Goal: Task Accomplishment & Management: Use online tool/utility

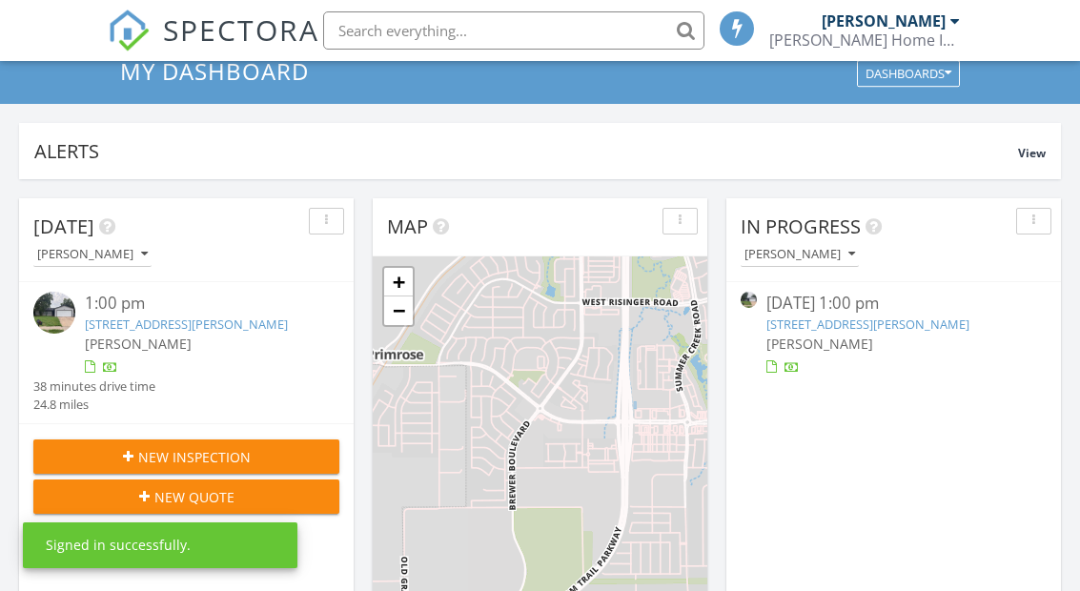
scroll to position [94, 0]
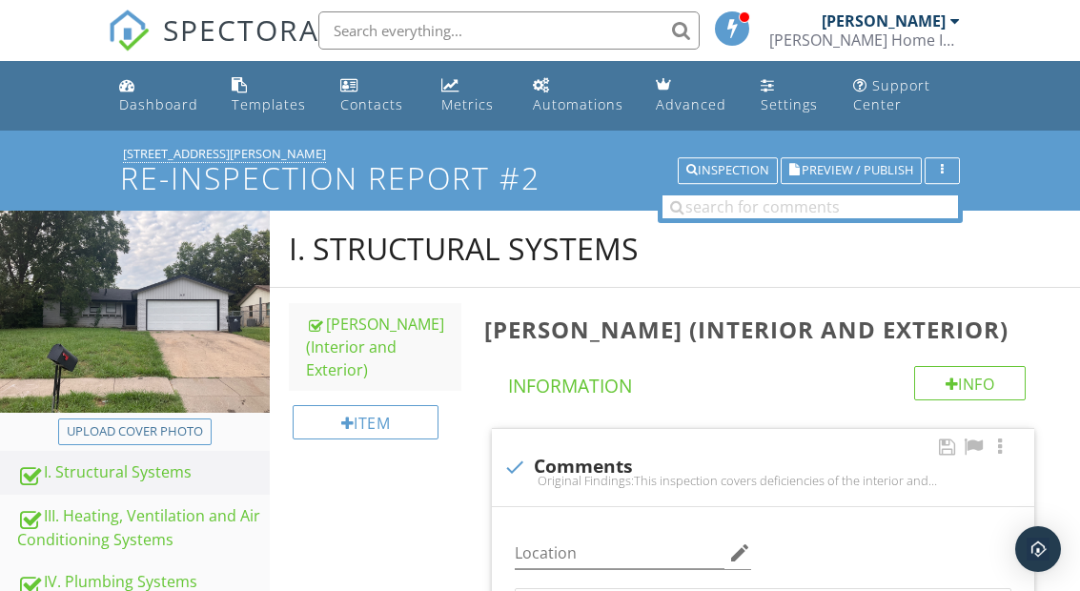
click at [149, 412] on img at bounding box center [135, 312] width 270 height 202
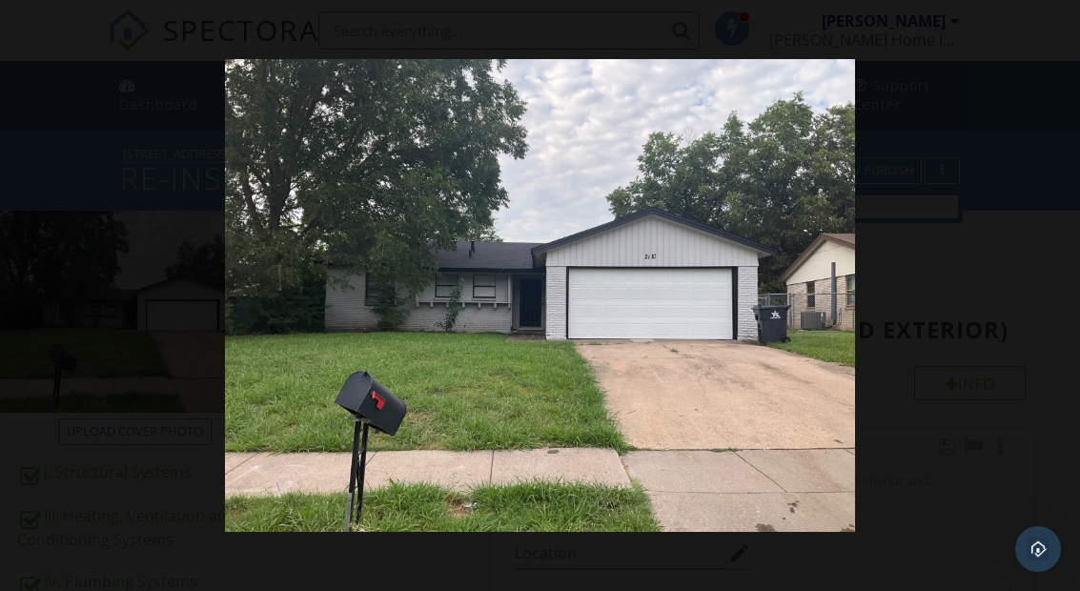
click at [970, 271] on div at bounding box center [540, 295] width 1080 height 591
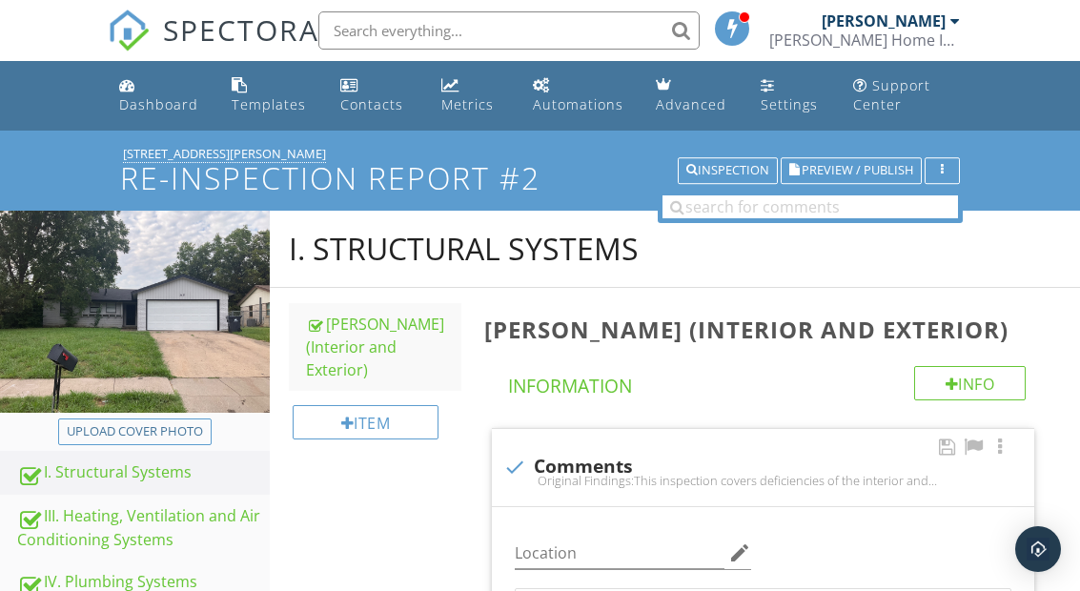
click at [138, 428] on div "Upload cover photo" at bounding box center [135, 431] width 136 height 19
type input "C:\fakepath\IMG_5214.jpeg"
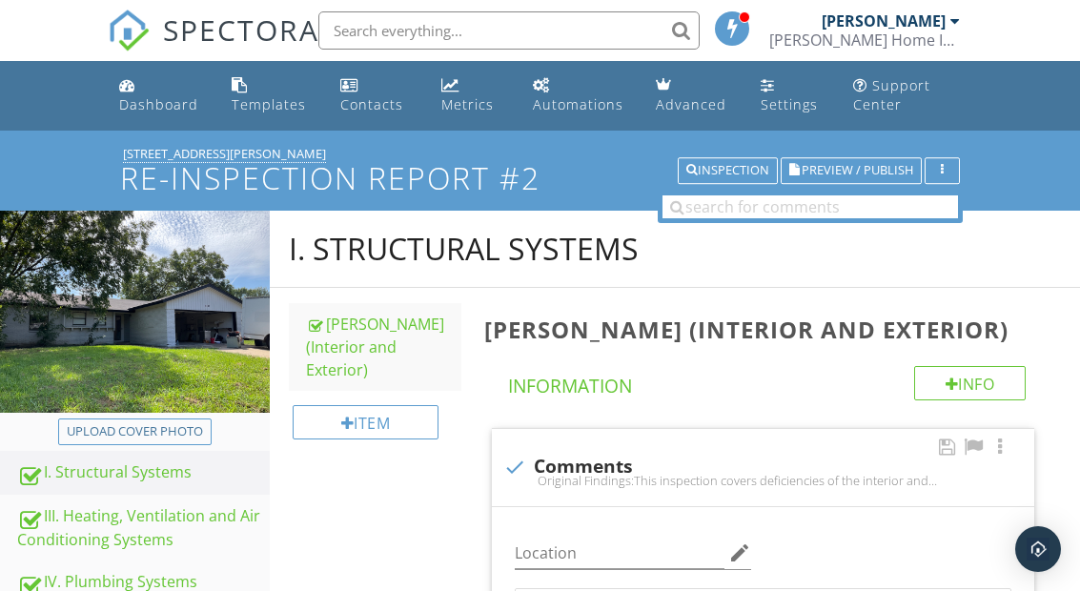
click at [881, 159] on button "Preview / Publish" at bounding box center [851, 170] width 141 height 27
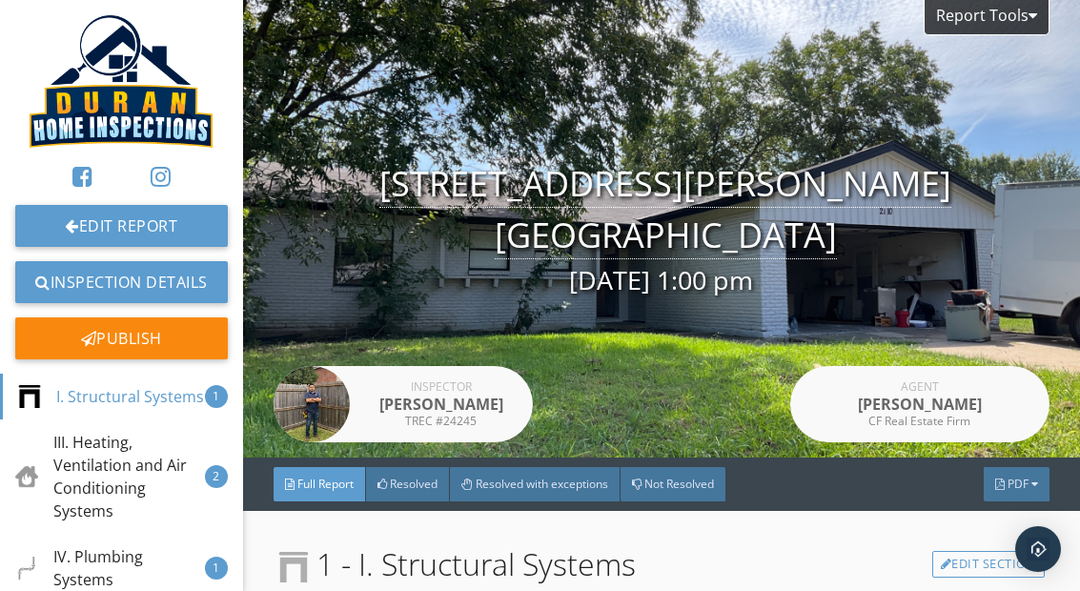
click at [1017, 459] on div "Full Report Resolved Resolved with exceptions Not Resolved PDF" at bounding box center [661, 484] width 837 height 53
click at [1015, 475] on div "PDF" at bounding box center [1017, 484] width 66 height 34
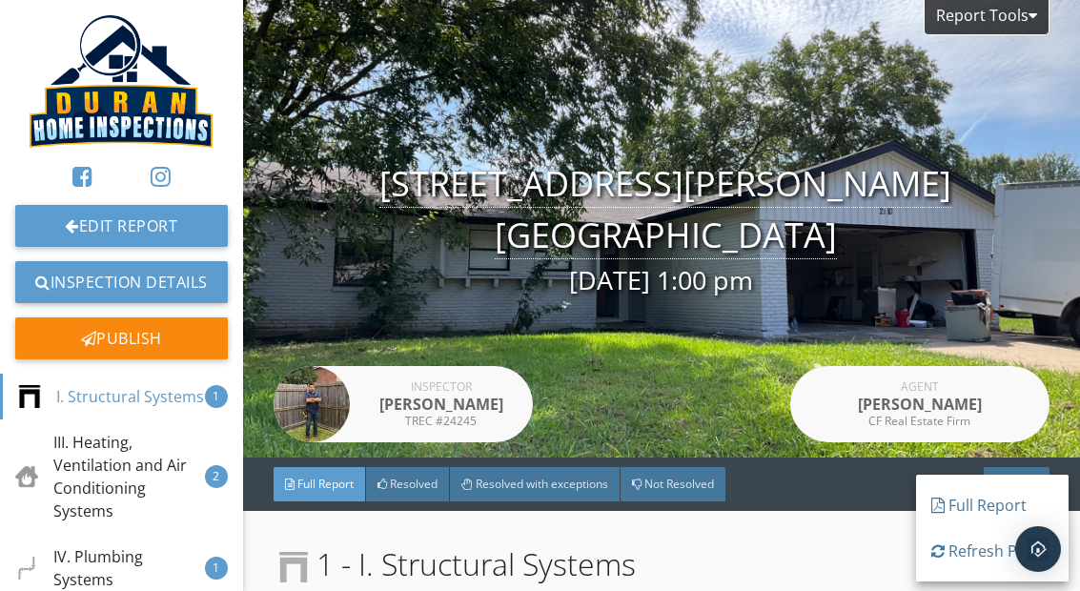
click at [977, 497] on div "Full Report" at bounding box center [992, 505] width 122 height 23
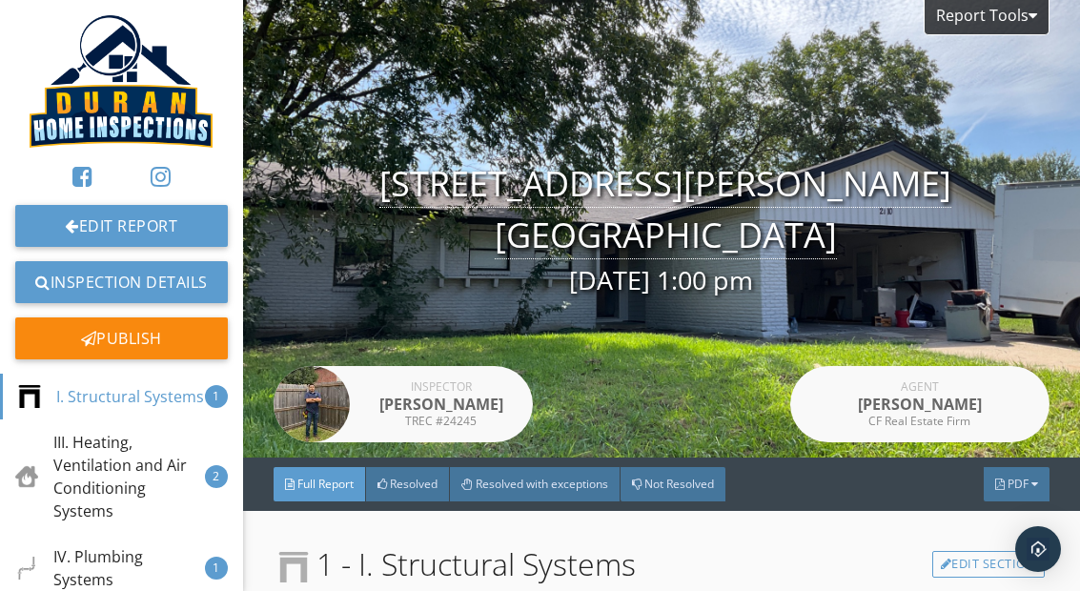
click at [1028, 478] on span "PDF" at bounding box center [1018, 484] width 21 height 16
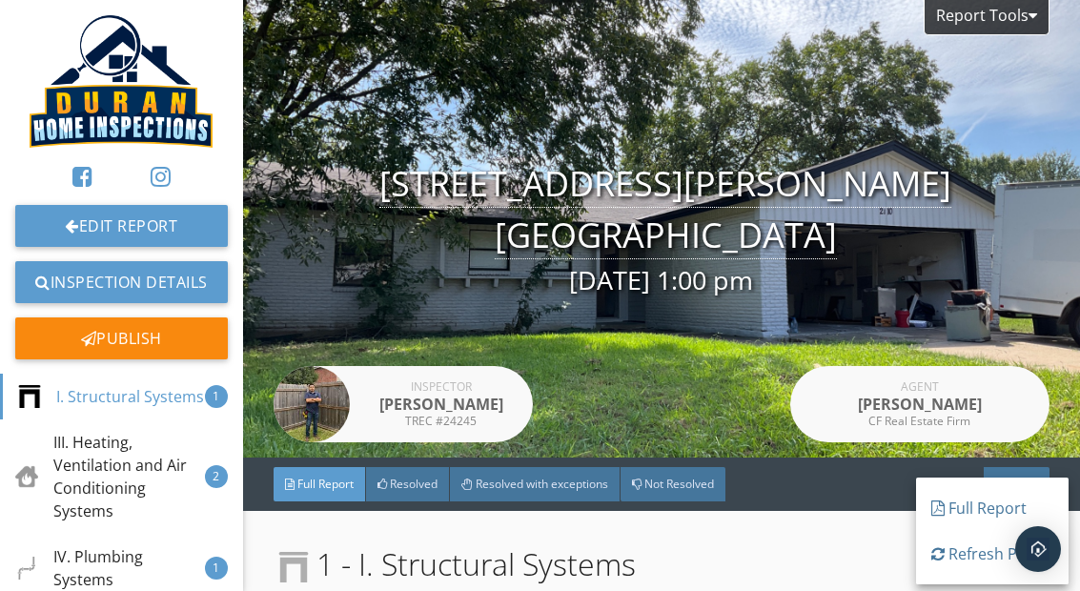
click at [973, 497] on div "Full Report" at bounding box center [992, 508] width 122 height 23
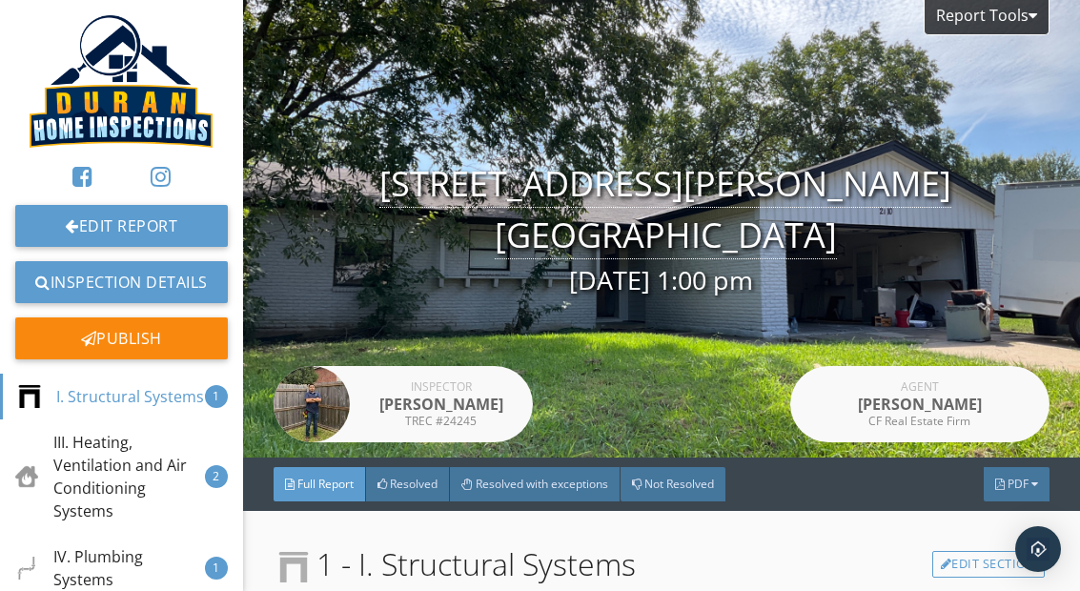
click at [123, 335] on div "Publish" at bounding box center [121, 338] width 213 height 42
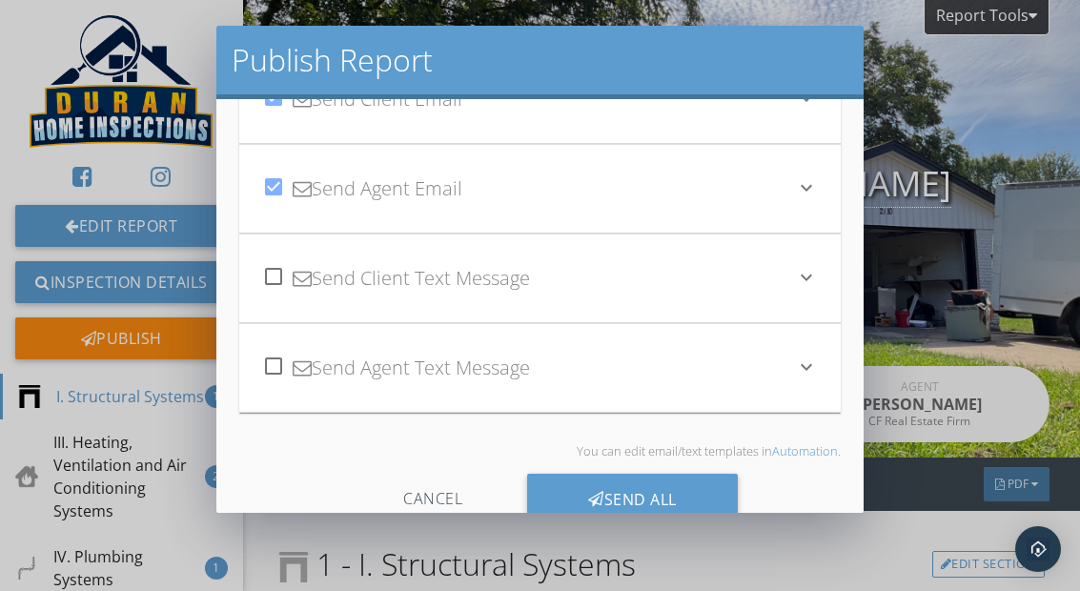
scroll to position [93, 0]
click at [662, 495] on div "Send All" at bounding box center [632, 503] width 211 height 51
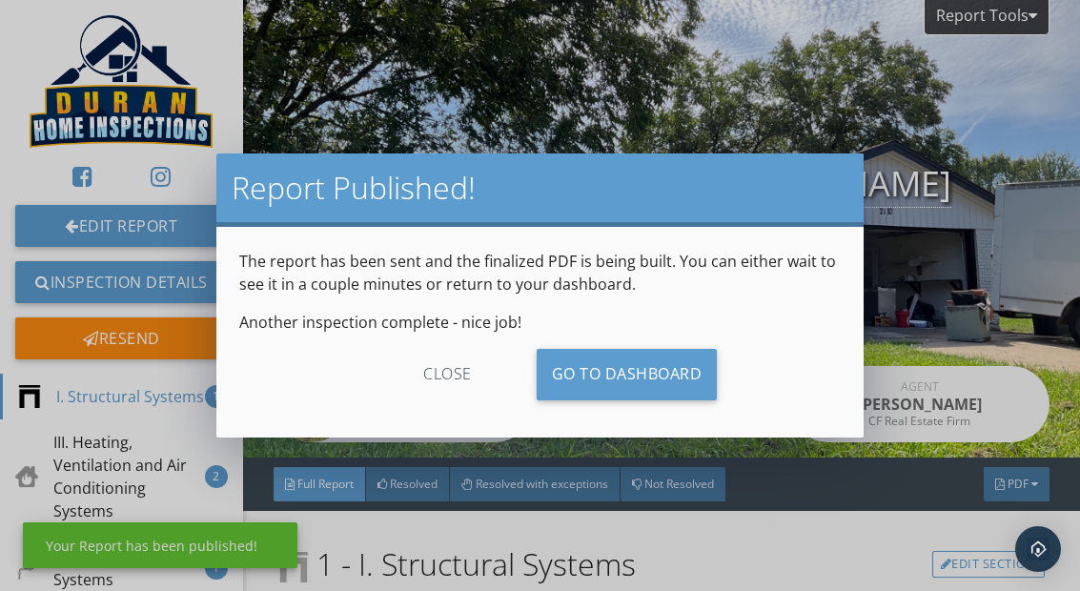
click at [456, 375] on div "close" at bounding box center [447, 374] width 171 height 51
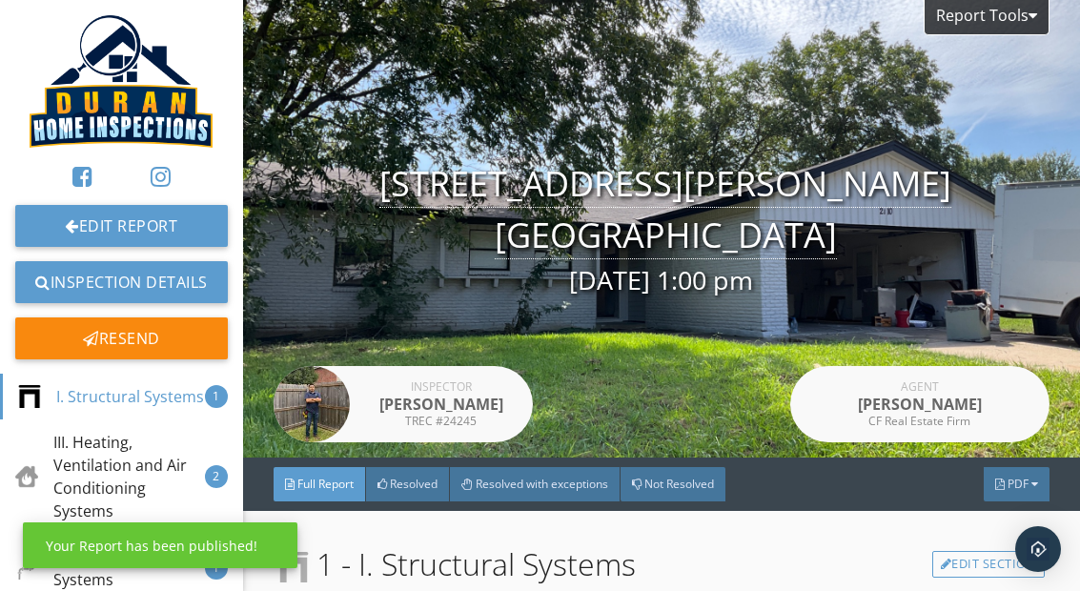
click at [144, 282] on link "Inspection Details" at bounding box center [121, 282] width 213 height 42
